Goal: Contribute content

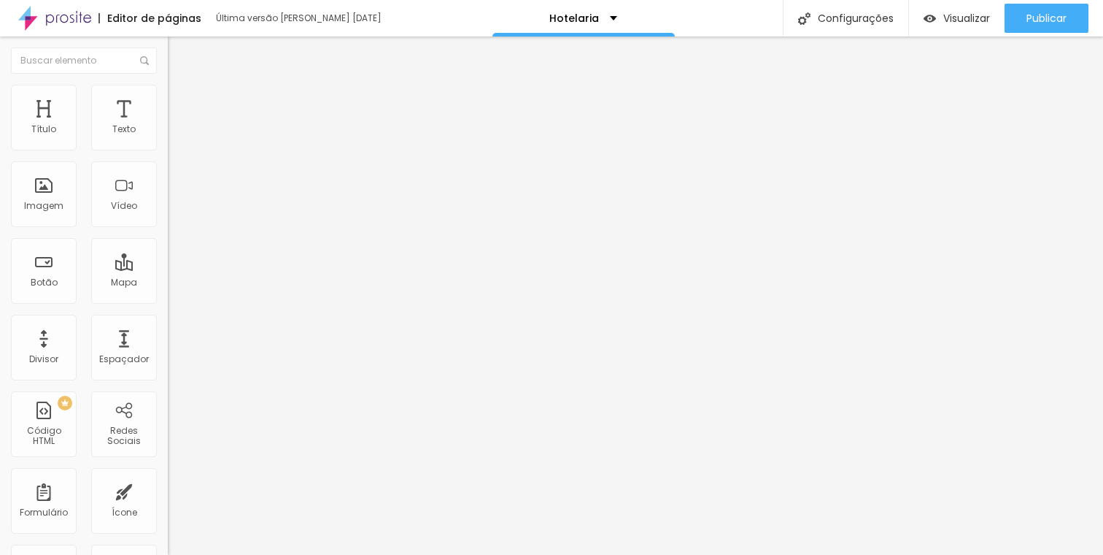
click at [168, 137] on input "<iframe width="964" height="542" src="[URL][DOMAIN_NAME]" title="Produção para …" at bounding box center [255, 130] width 175 height 15
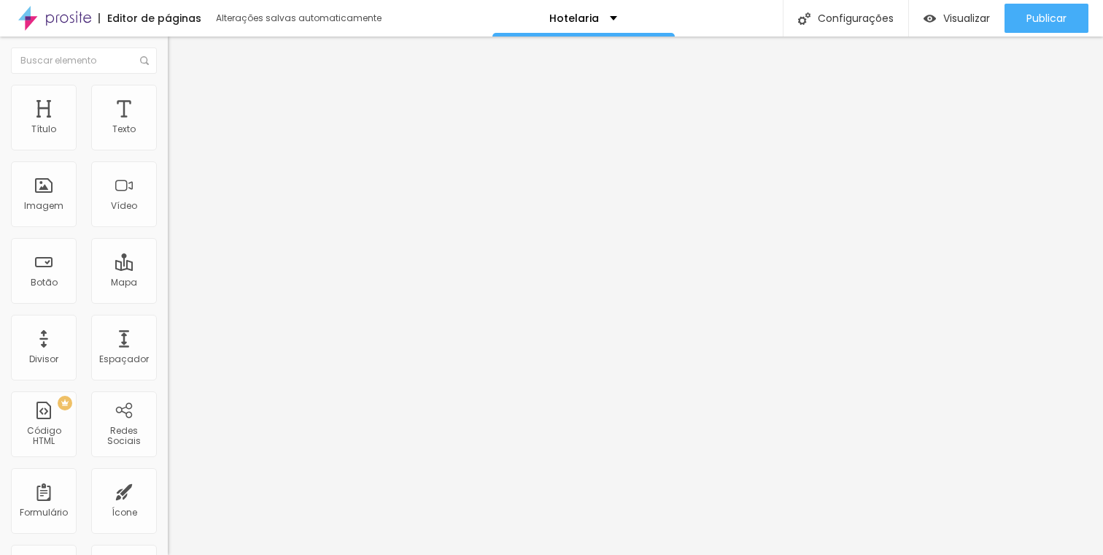
click at [177, 126] on font "Adicionar imagem" at bounding box center [219, 119] width 85 height 12
